Goal: Obtain resource: Obtain resource

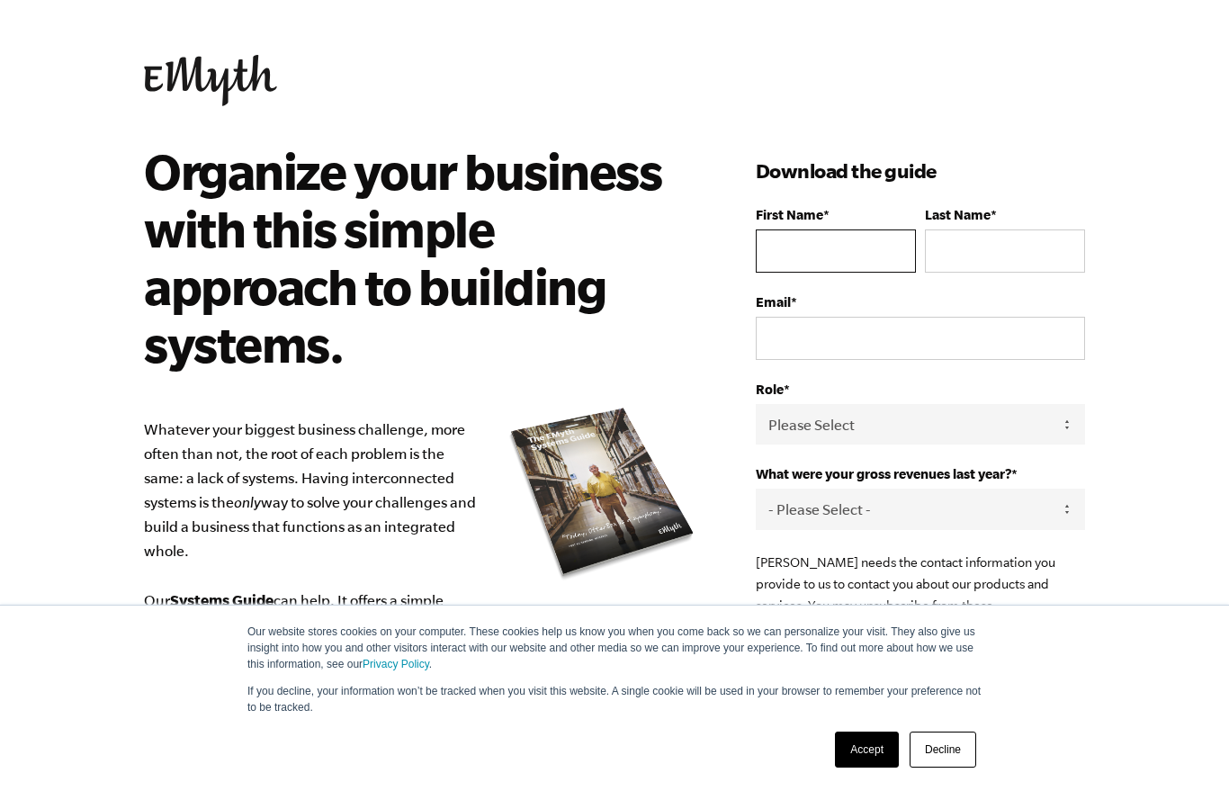
click at [830, 260] on input "First Name *" at bounding box center [836, 250] width 160 height 43
type input "[PERSON_NAME]"
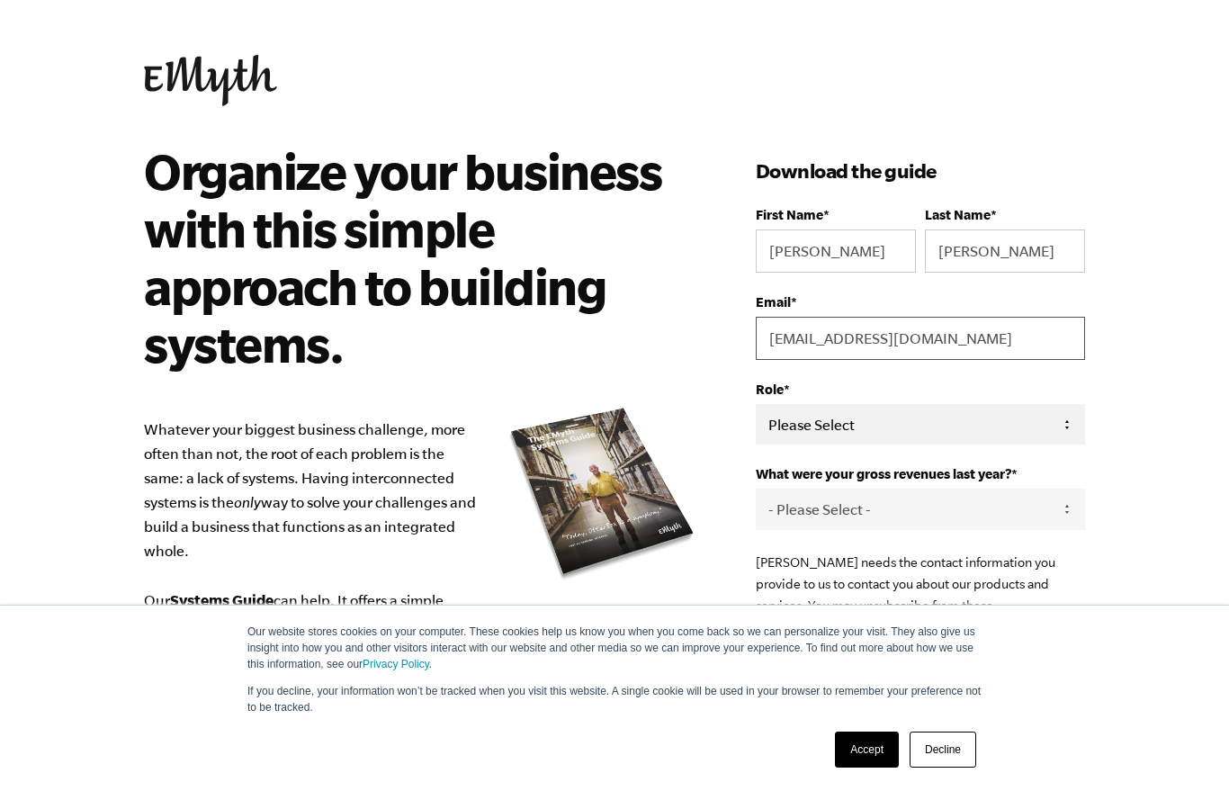
type input "[EMAIL_ADDRESS][DOMAIN_NAME]"
click at [851, 435] on select "Please Select Owner Partner / Co-Owner Executive Employee / Other" at bounding box center [920, 424] width 329 height 40
select select "Employee / Other"
click at [840, 529] on select "- Please Select - 0-75K 76-150K 151-275K 276-500K 501-750K 751-1M 1-2.5M 2.5-5M…" at bounding box center [920, 508] width 329 height 40
select select "0-75K"
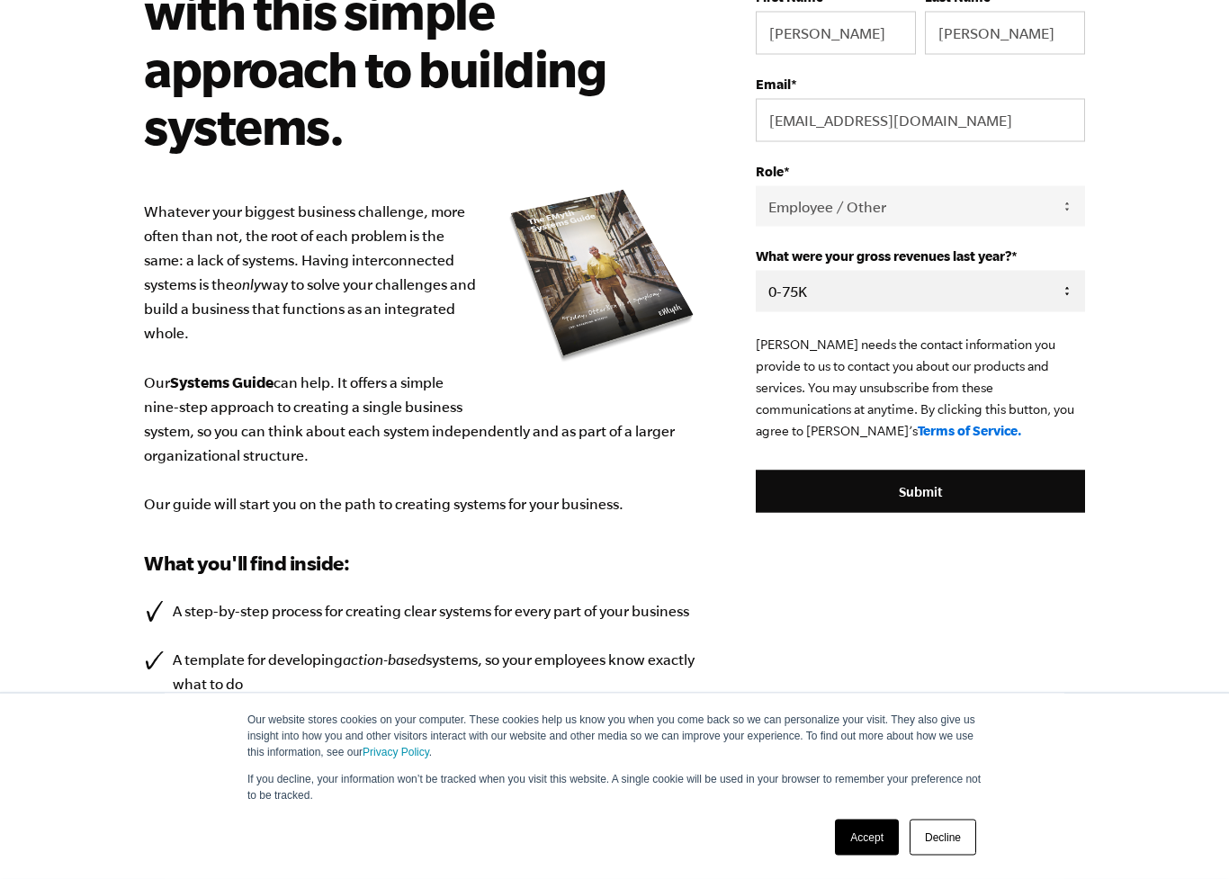
scroll to position [219, 0]
click at [945, 790] on link "Decline" at bounding box center [942, 837] width 67 height 36
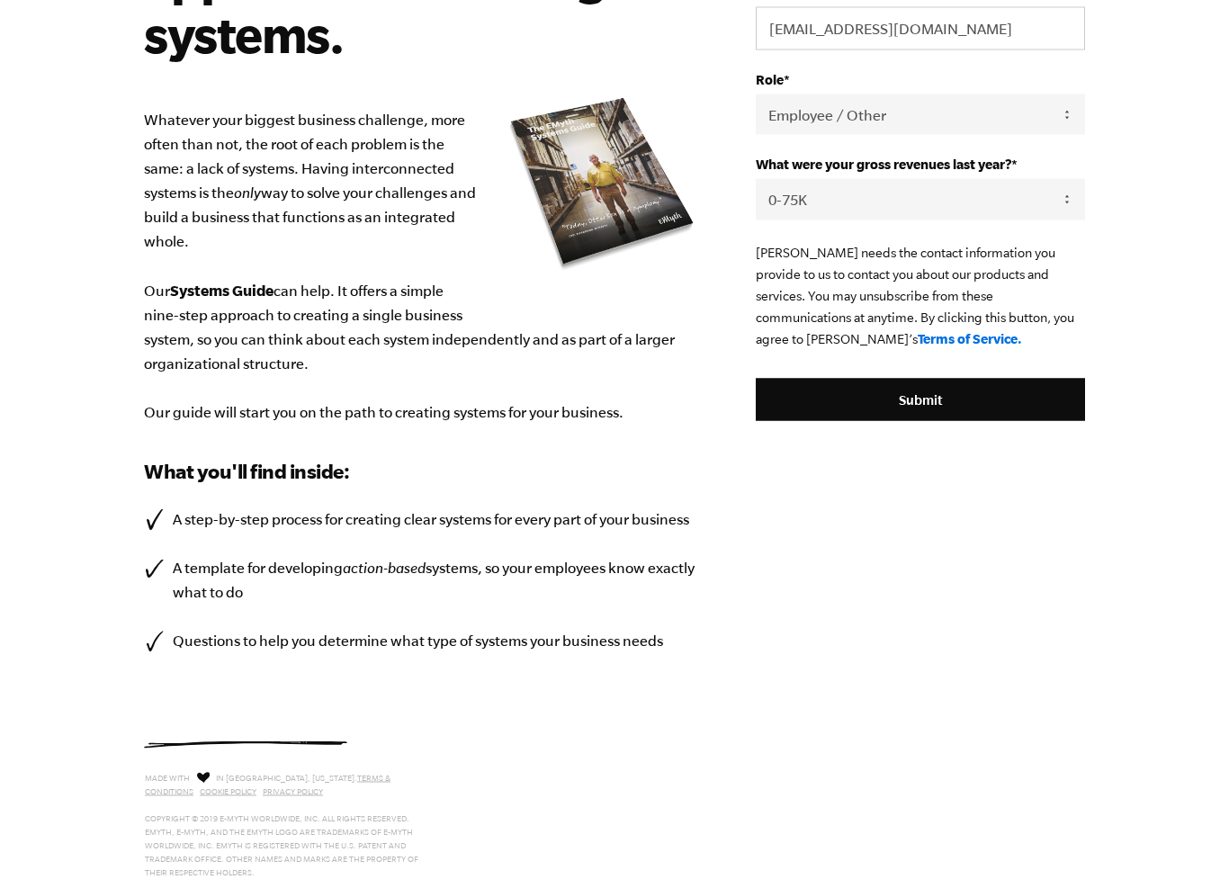
scroll to position [367, 0]
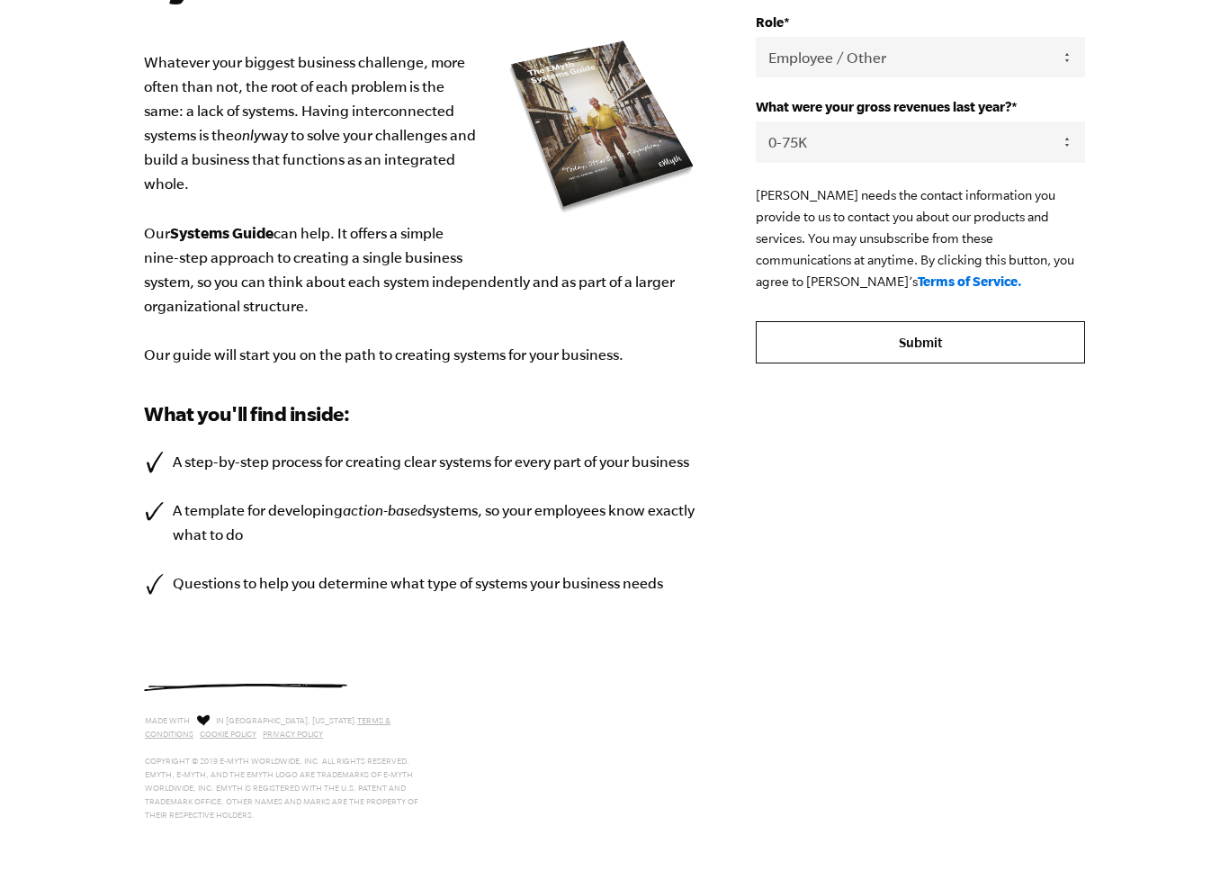
click at [947, 357] on input "Submit" at bounding box center [920, 342] width 329 height 43
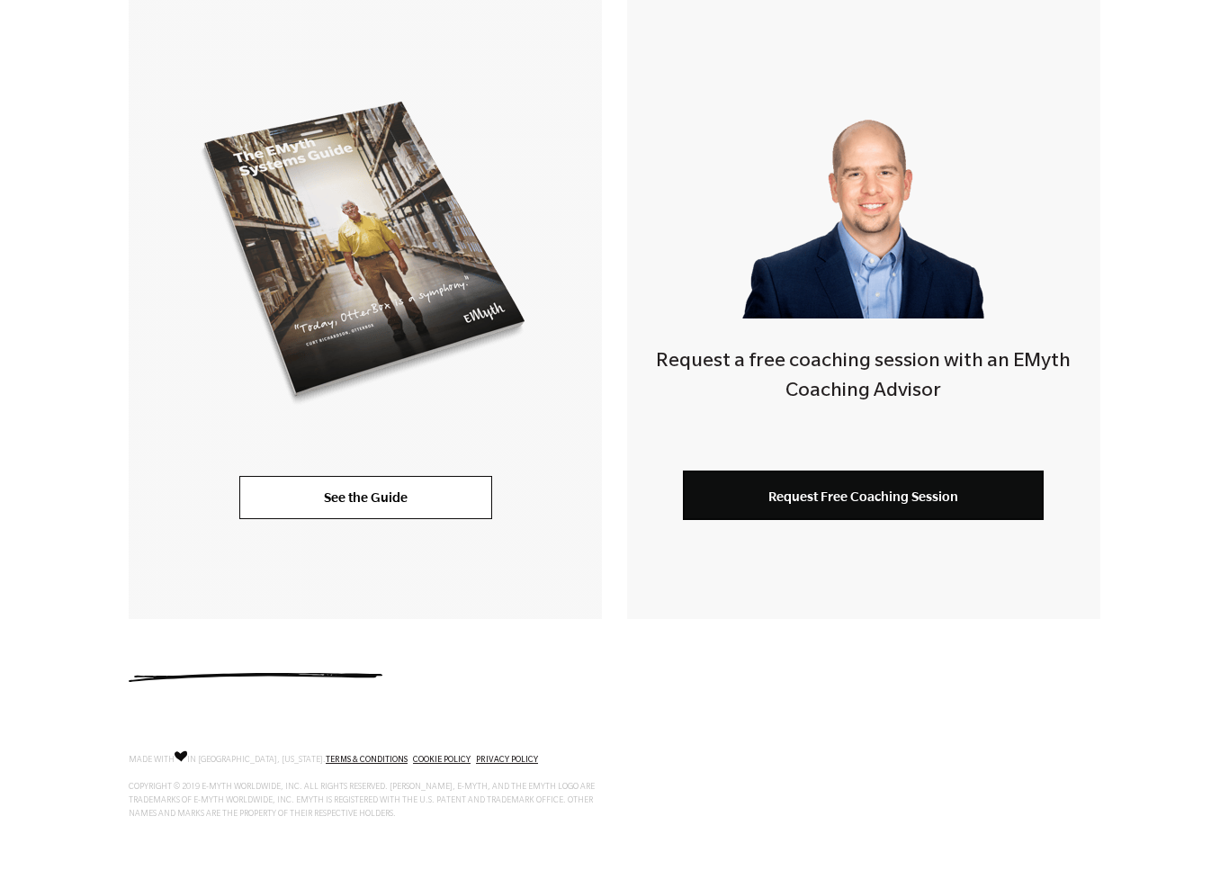
scroll to position [416, 0]
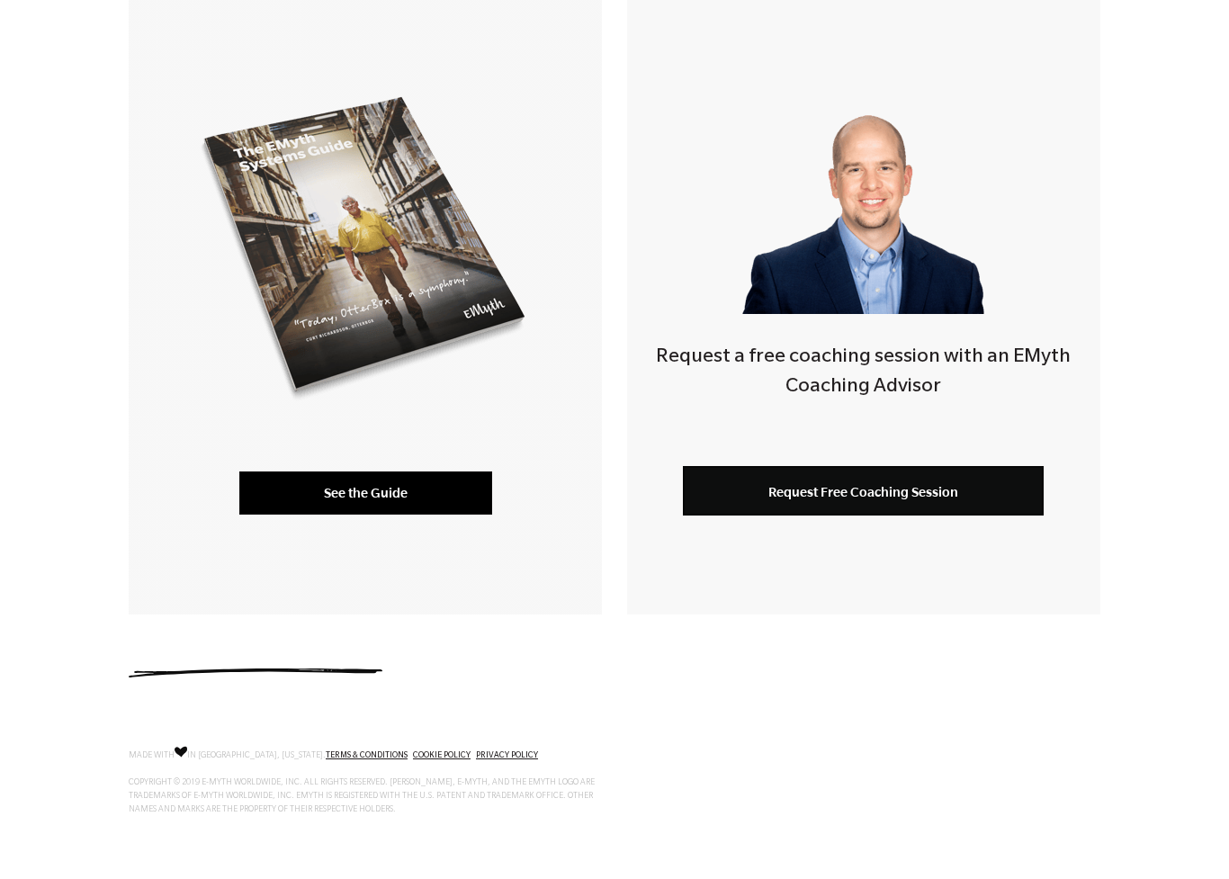
click at [386, 487] on link "See the Guide" at bounding box center [365, 492] width 253 height 43
